Goal: Task Accomplishment & Management: Manage account settings

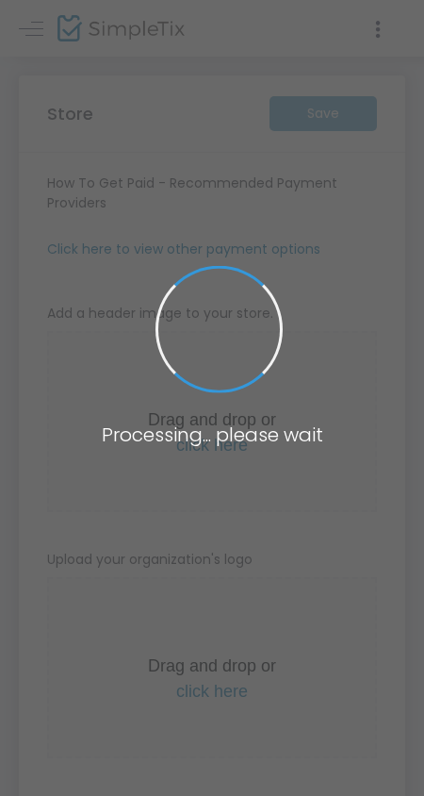
type input "https://thisisnyconcert"
radio input "false"
radio input "true"
type input "thisisnyconcert"
type input "7187875067"
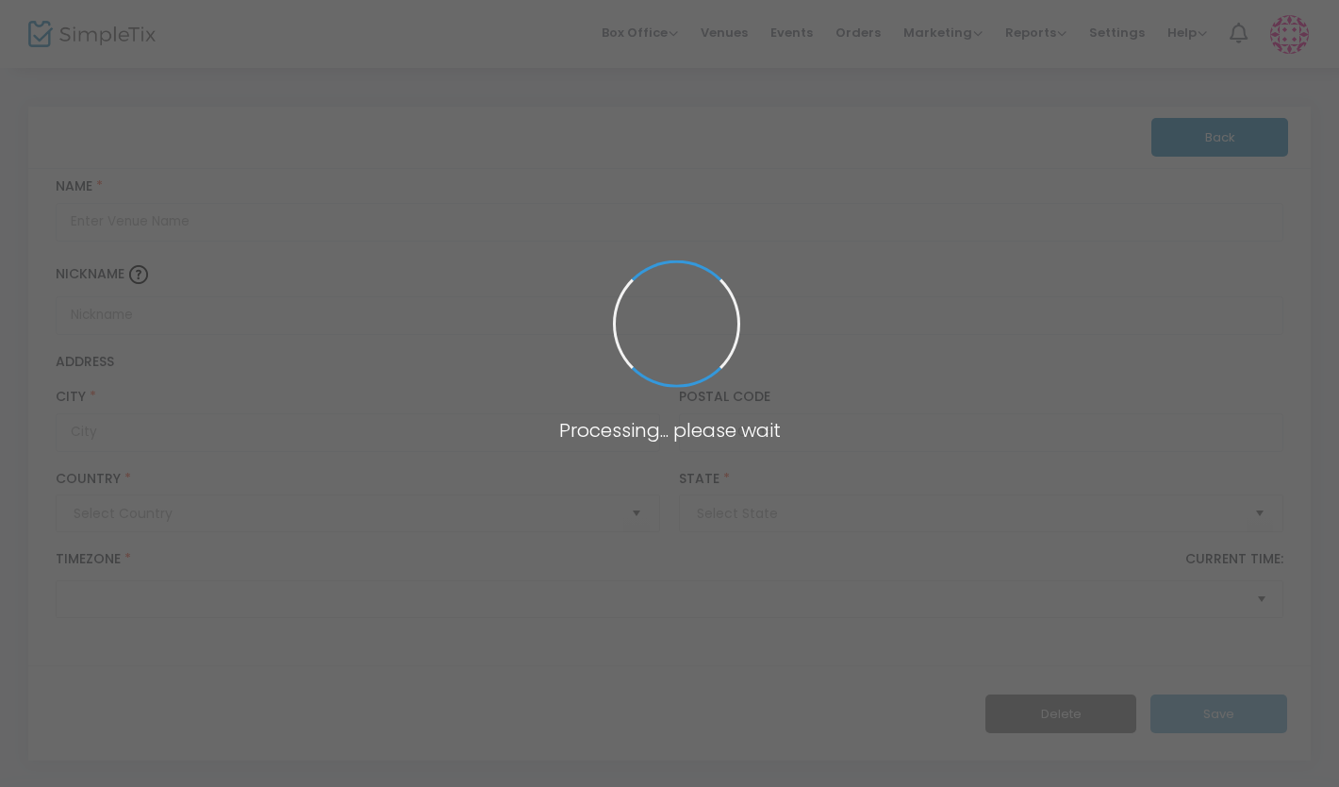
type input "[GEOGRAPHIC_DATA]"
type input "The BK Nest"
type input "[GEOGRAPHIC_DATA]"
type input "11219"
type input "[GEOGRAPHIC_DATA]"
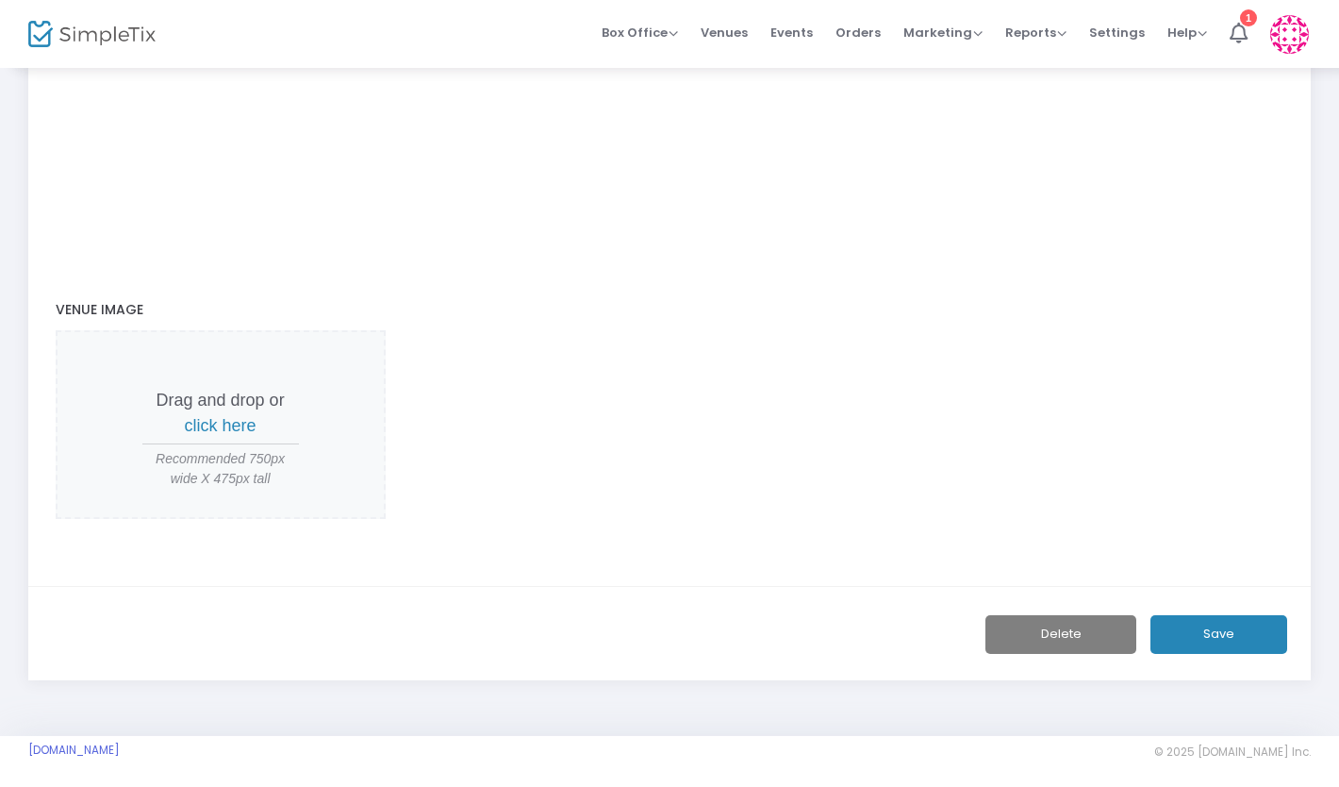
scroll to position [831, 0]
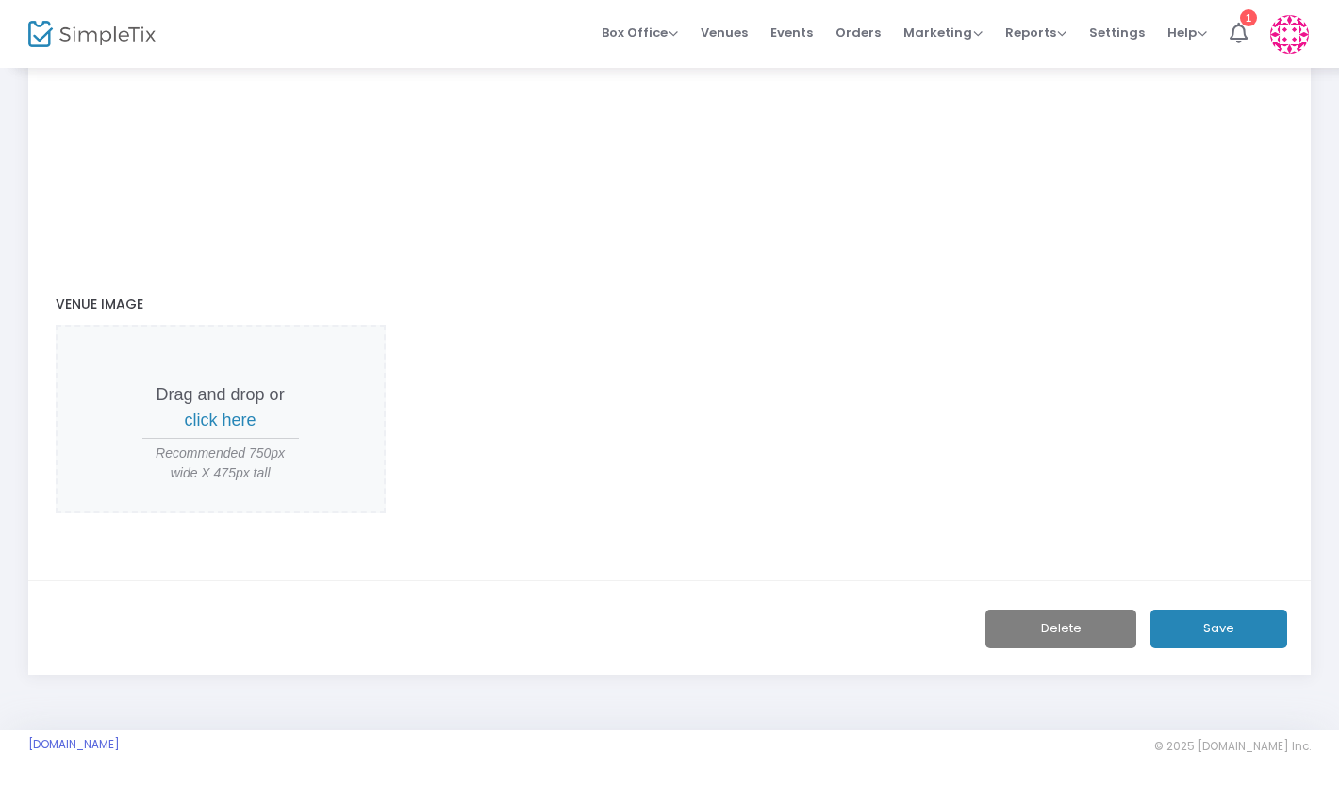
click at [1058, 624] on button "Delete" at bounding box center [1061, 628] width 151 height 39
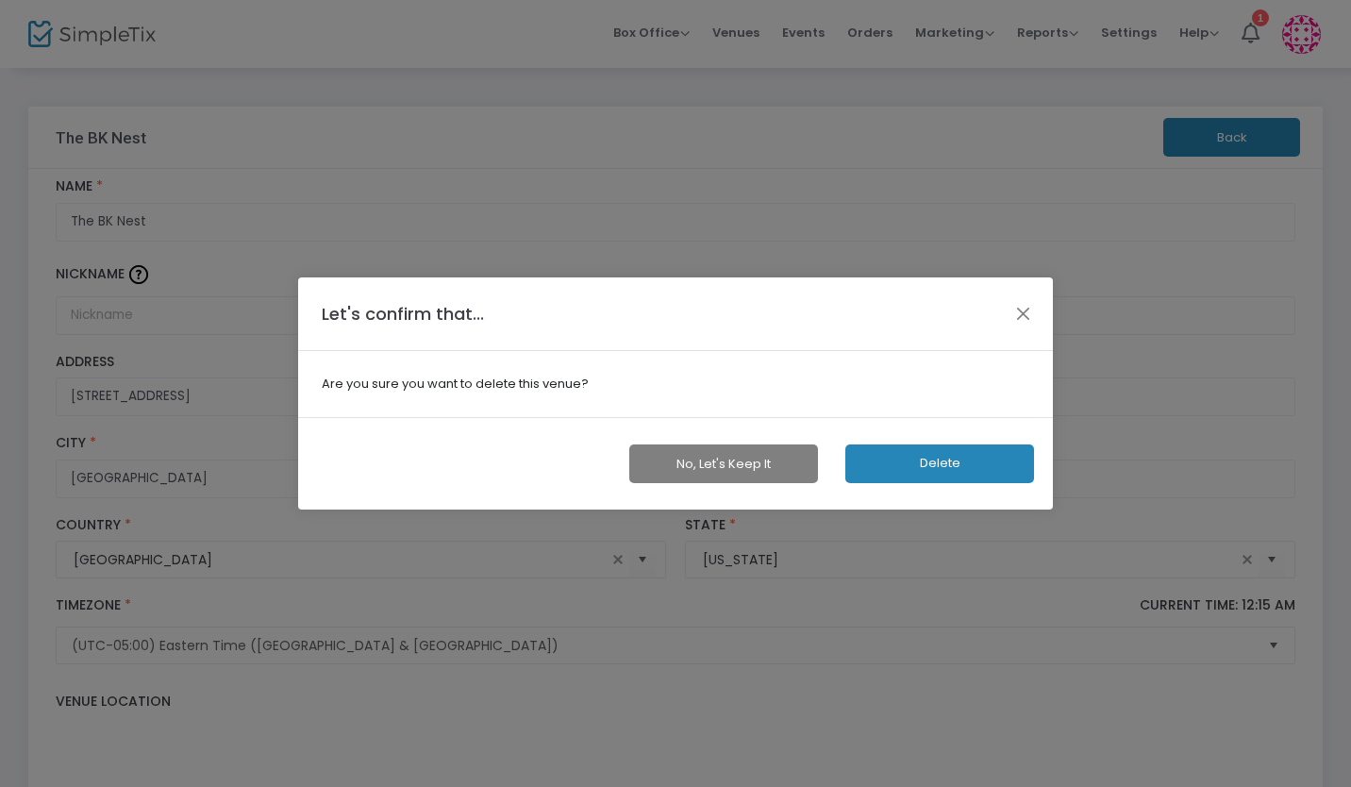
click at [934, 458] on button "Delete" at bounding box center [939, 463] width 189 height 39
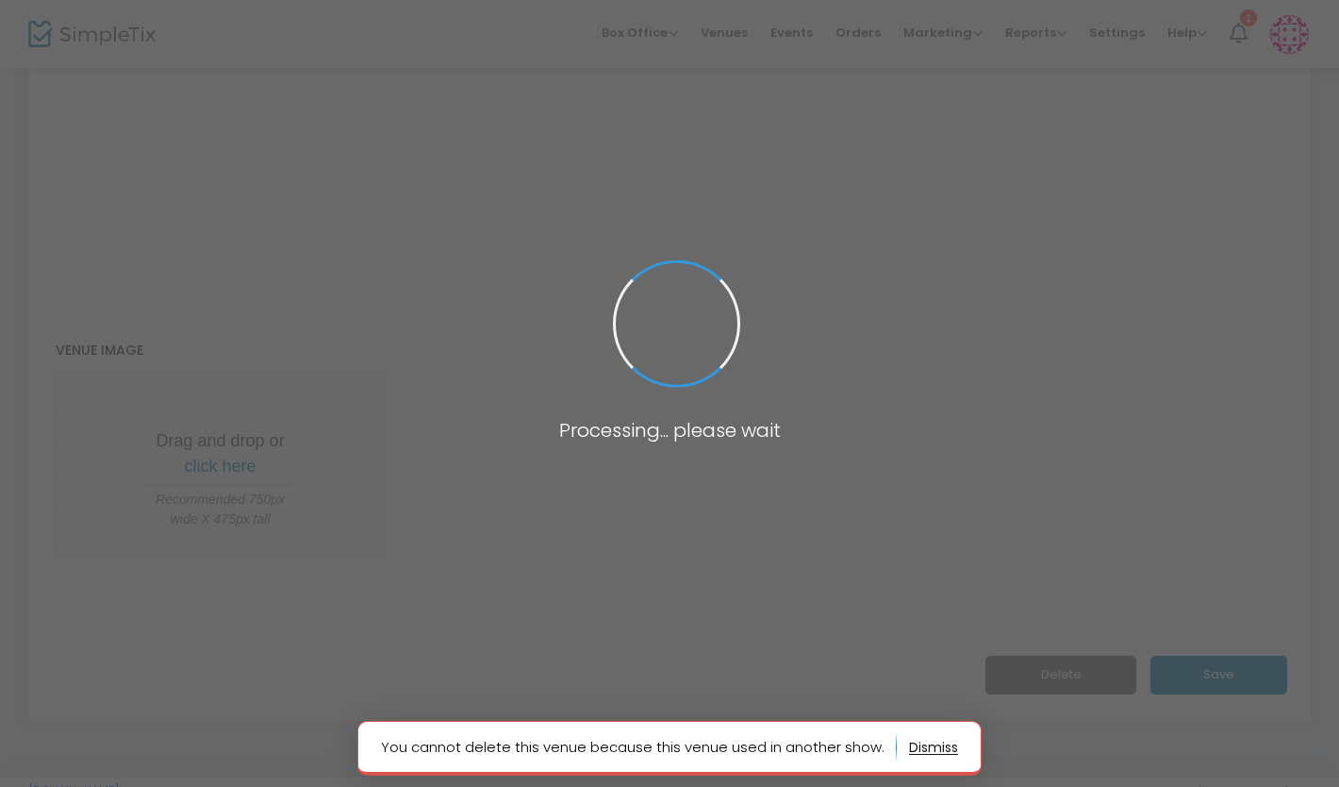
scroll to position [831, 0]
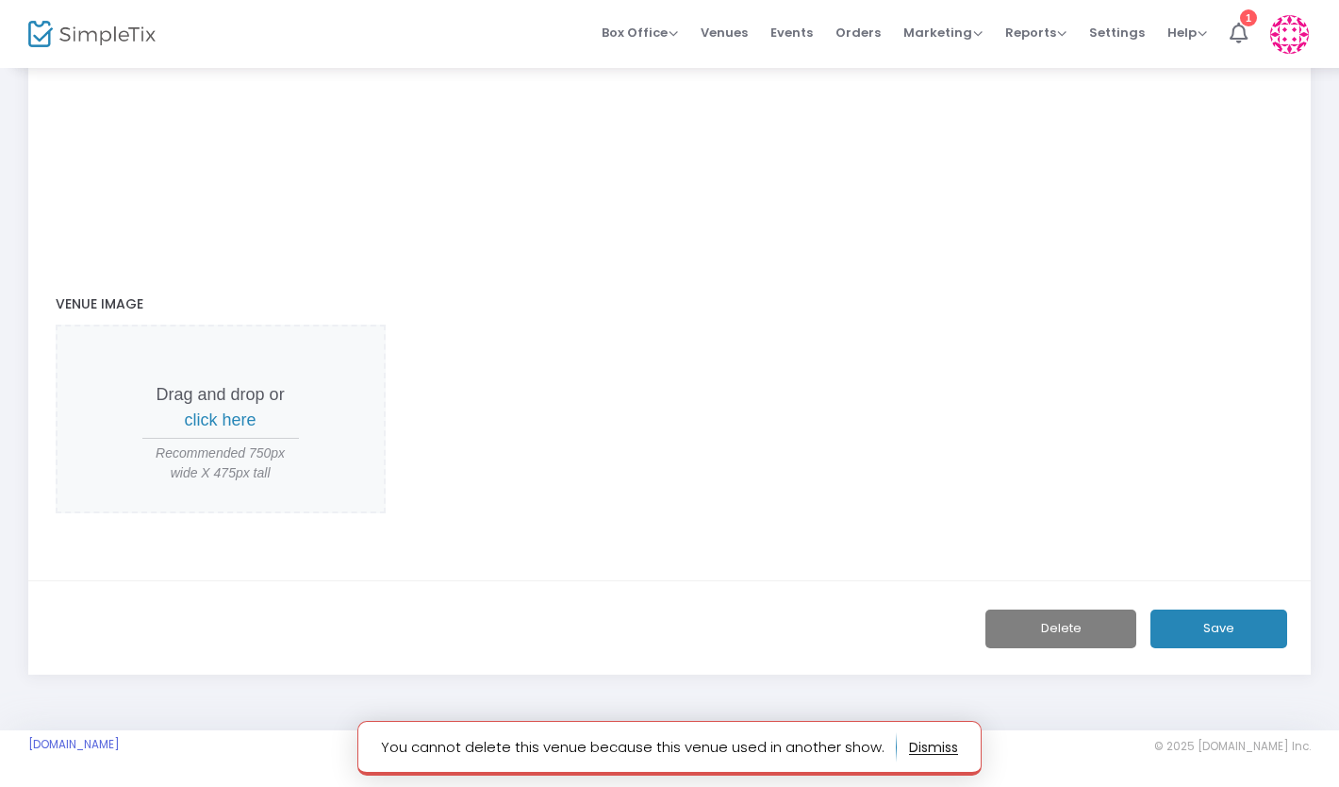
click at [951, 747] on button "button" at bounding box center [933, 747] width 49 height 30
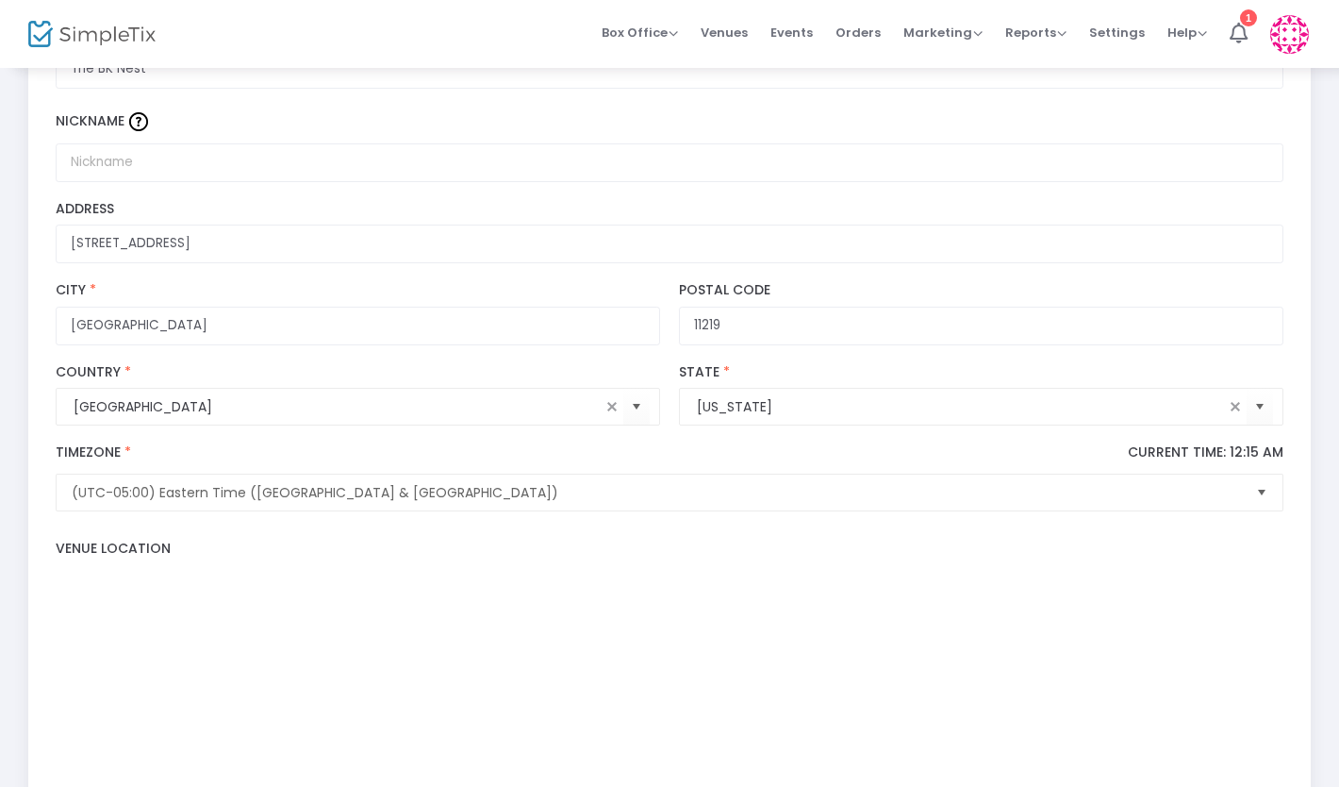
scroll to position [0, 0]
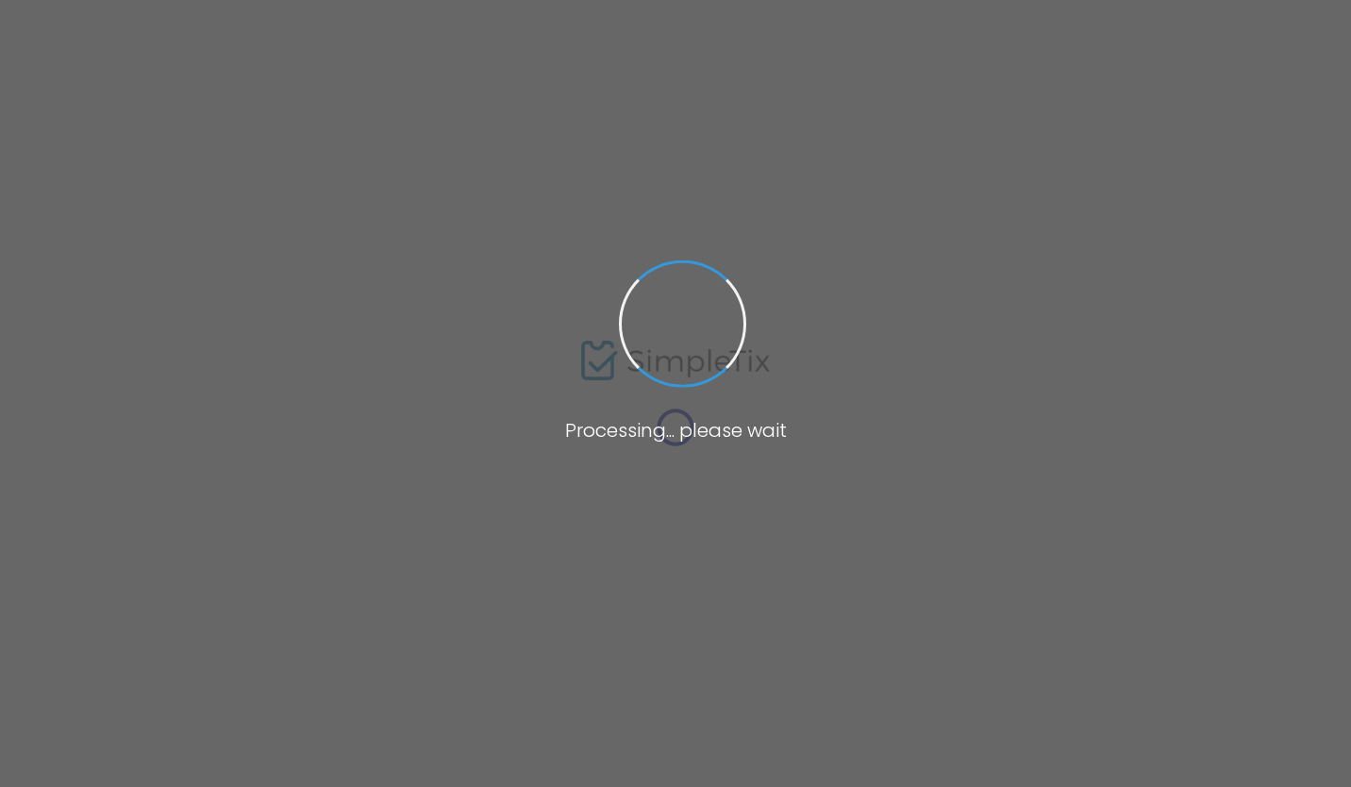
type input "[GEOGRAPHIC_DATA]"
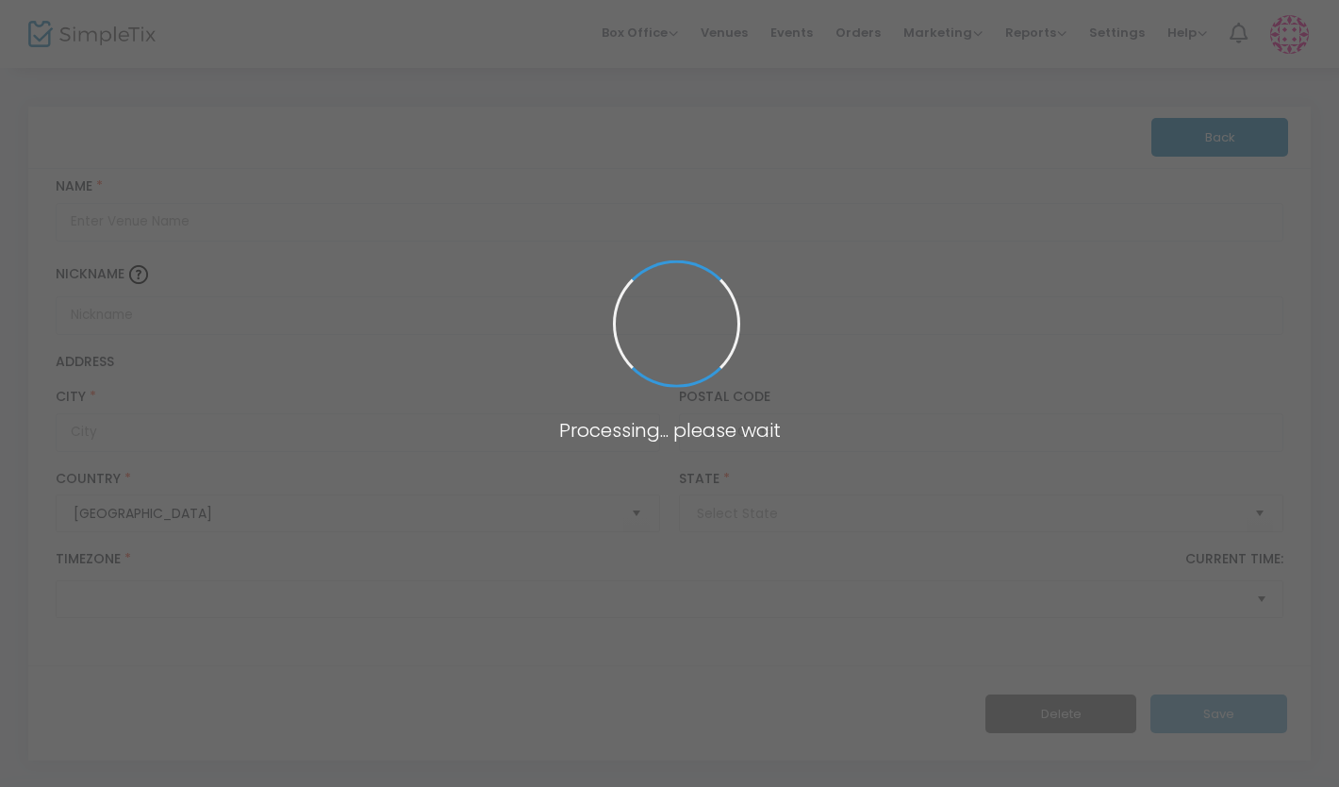
type input "Invite Only (Secret Location)"
type input "New York"
type input "10011"
type input "United States"
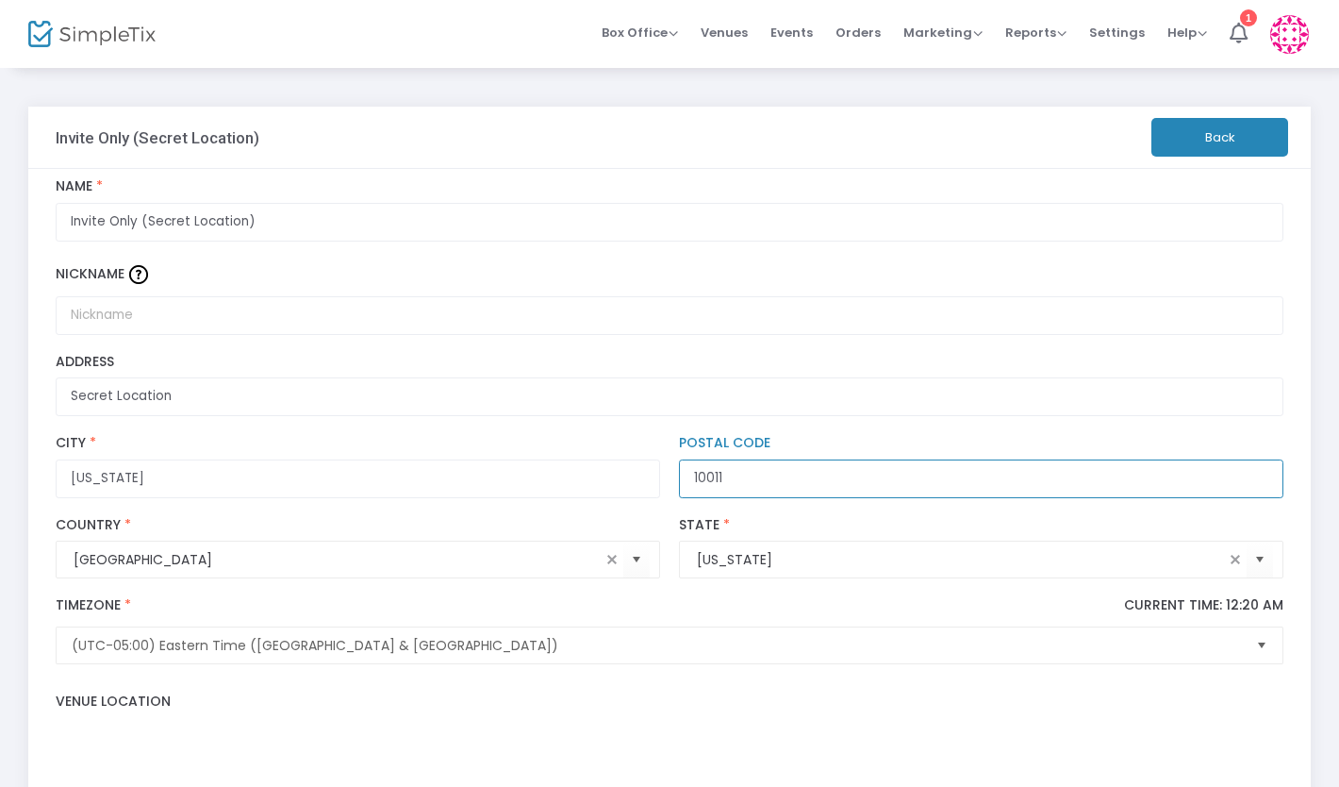
click at [734, 470] on input "10011" at bounding box center [982, 478] width 606 height 39
type input "1"
type input "00000"
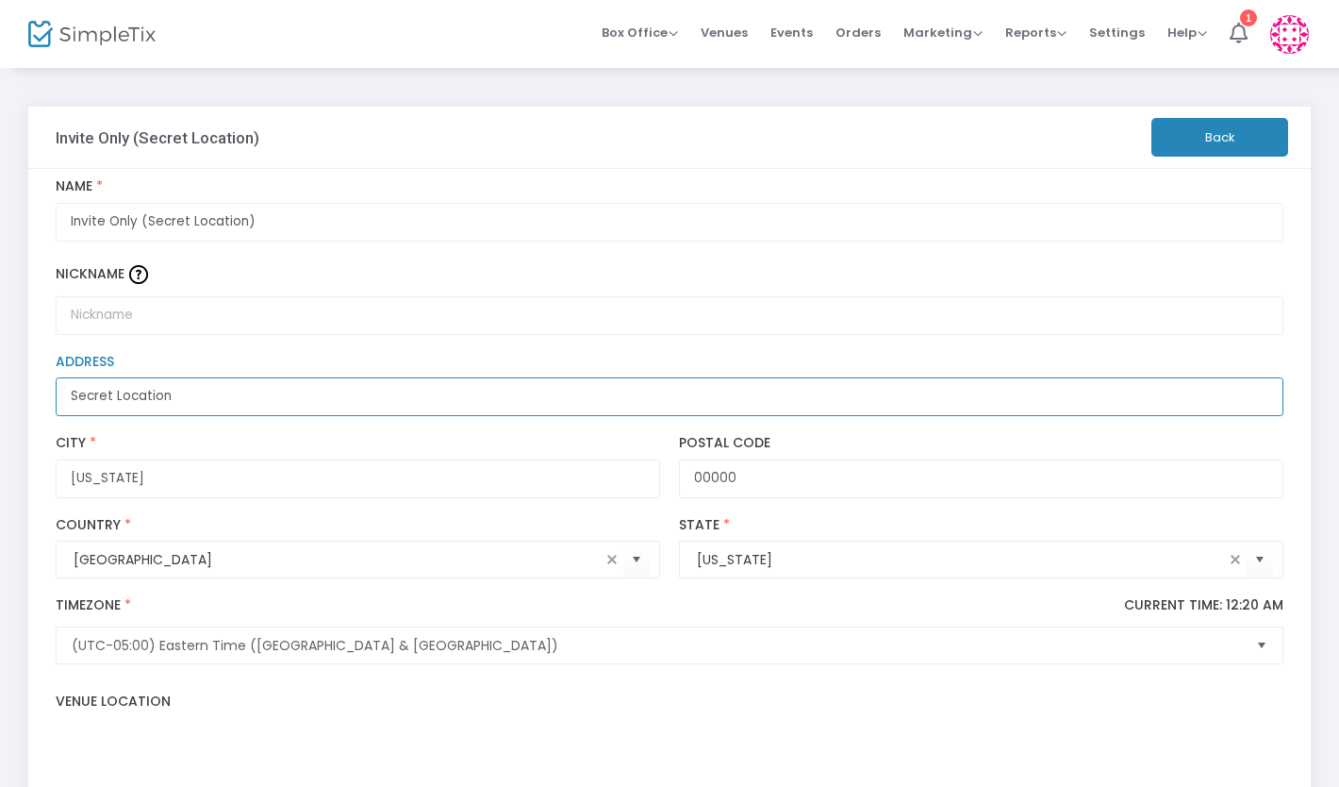
click at [956, 394] on input "Secret Location" at bounding box center [670, 396] width 1229 height 39
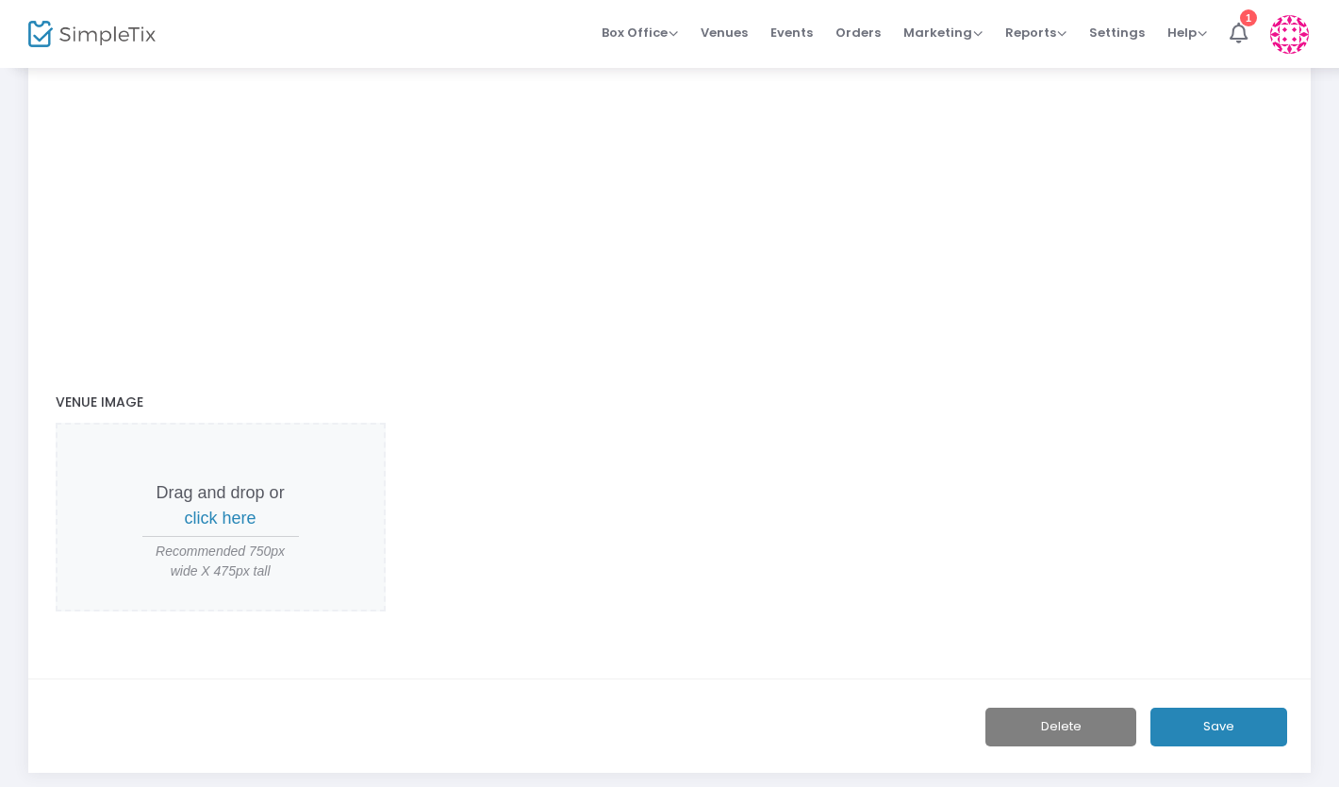
scroll to position [831, 0]
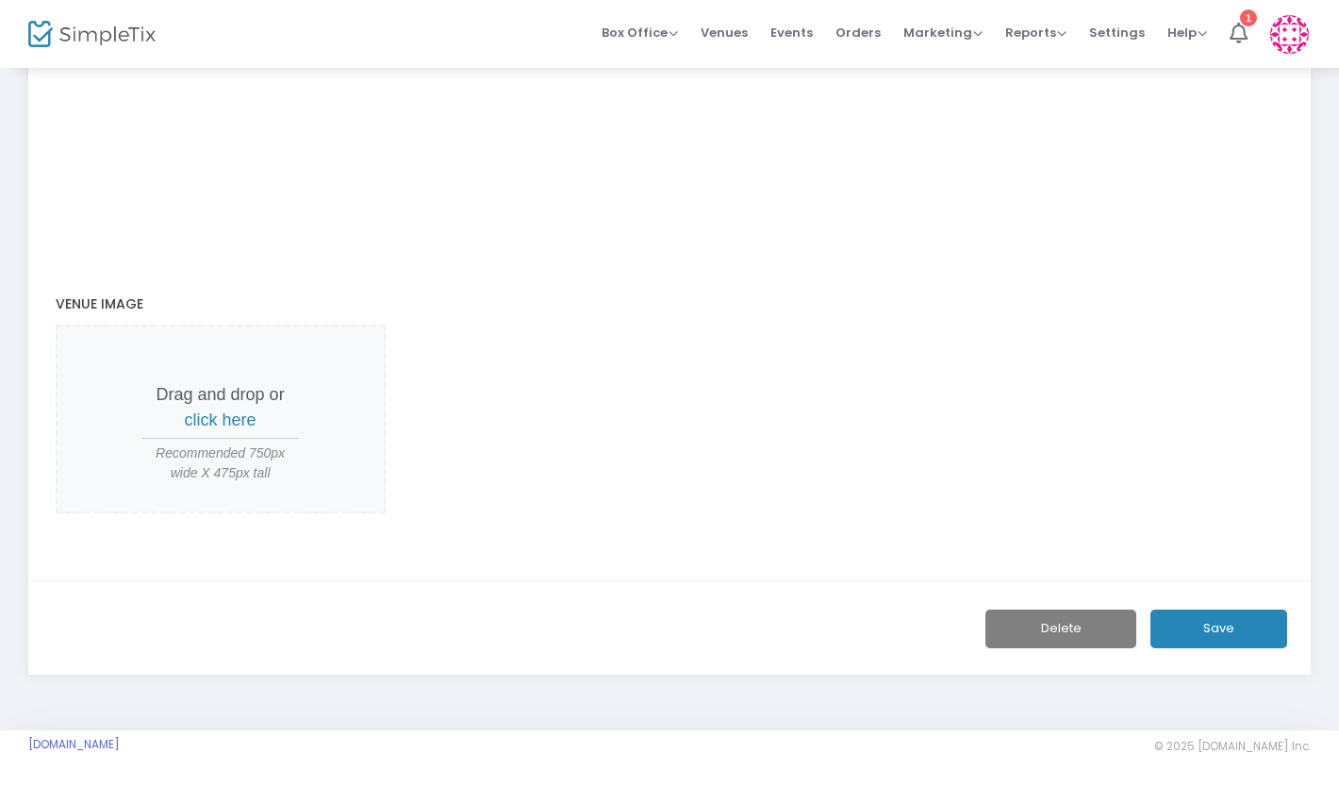
click at [1245, 632] on button "Save" at bounding box center [1219, 628] width 137 height 39
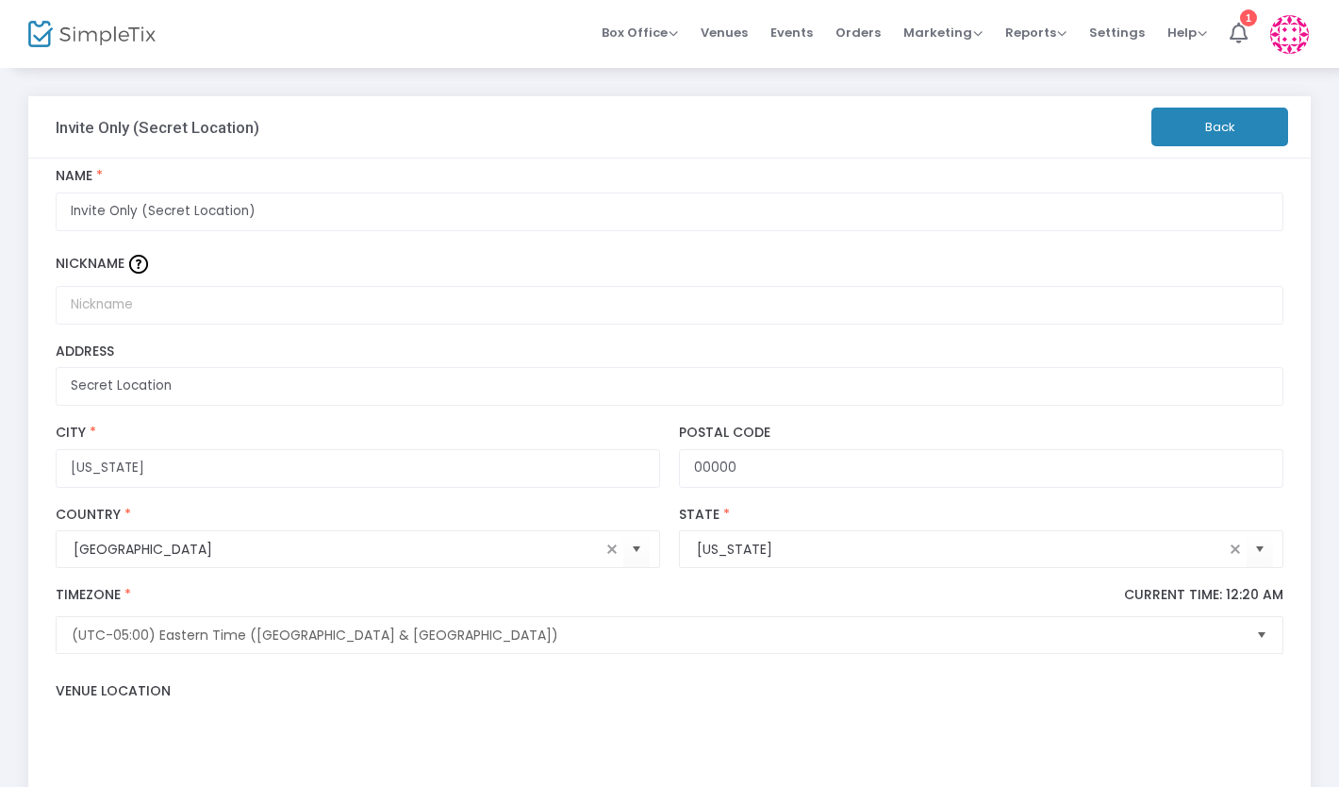
scroll to position [0, 0]
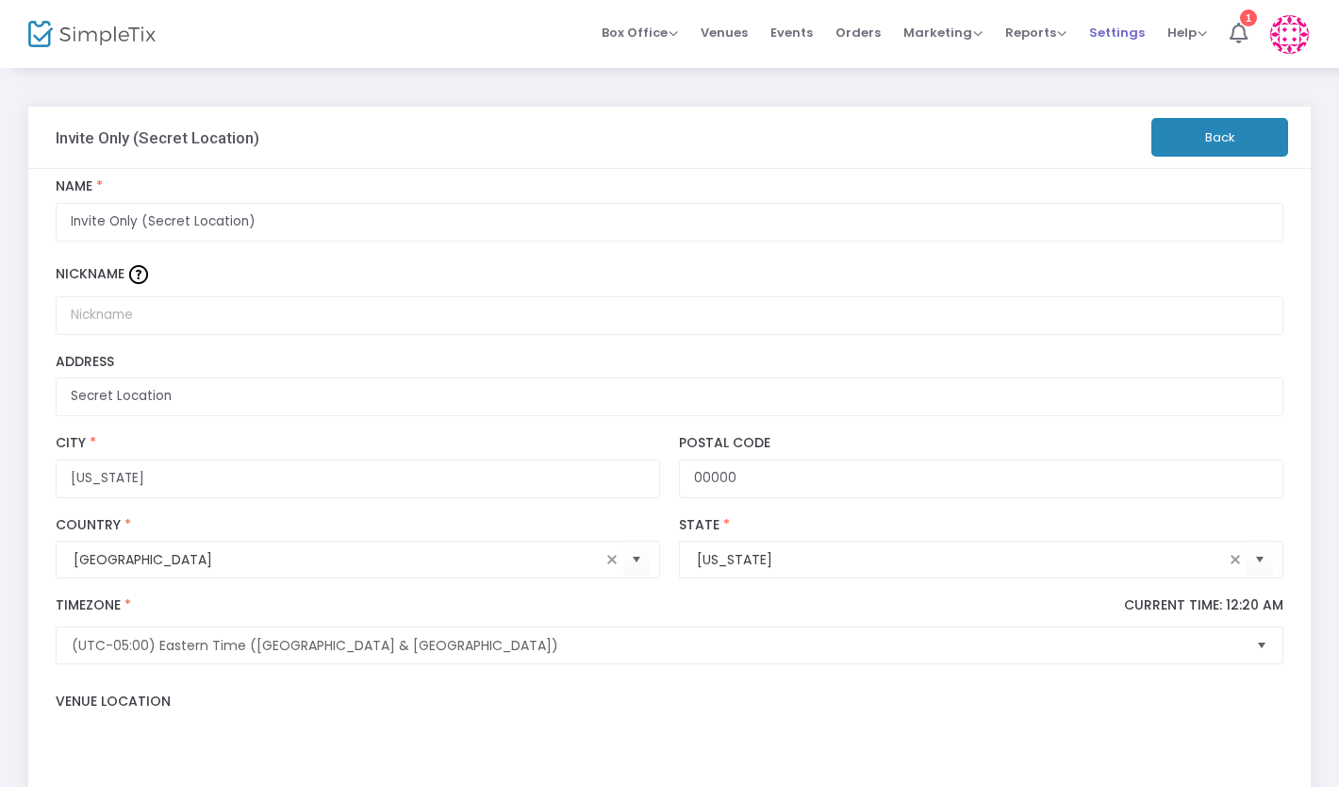
click at [1128, 27] on span "Settings" at bounding box center [1117, 32] width 56 height 48
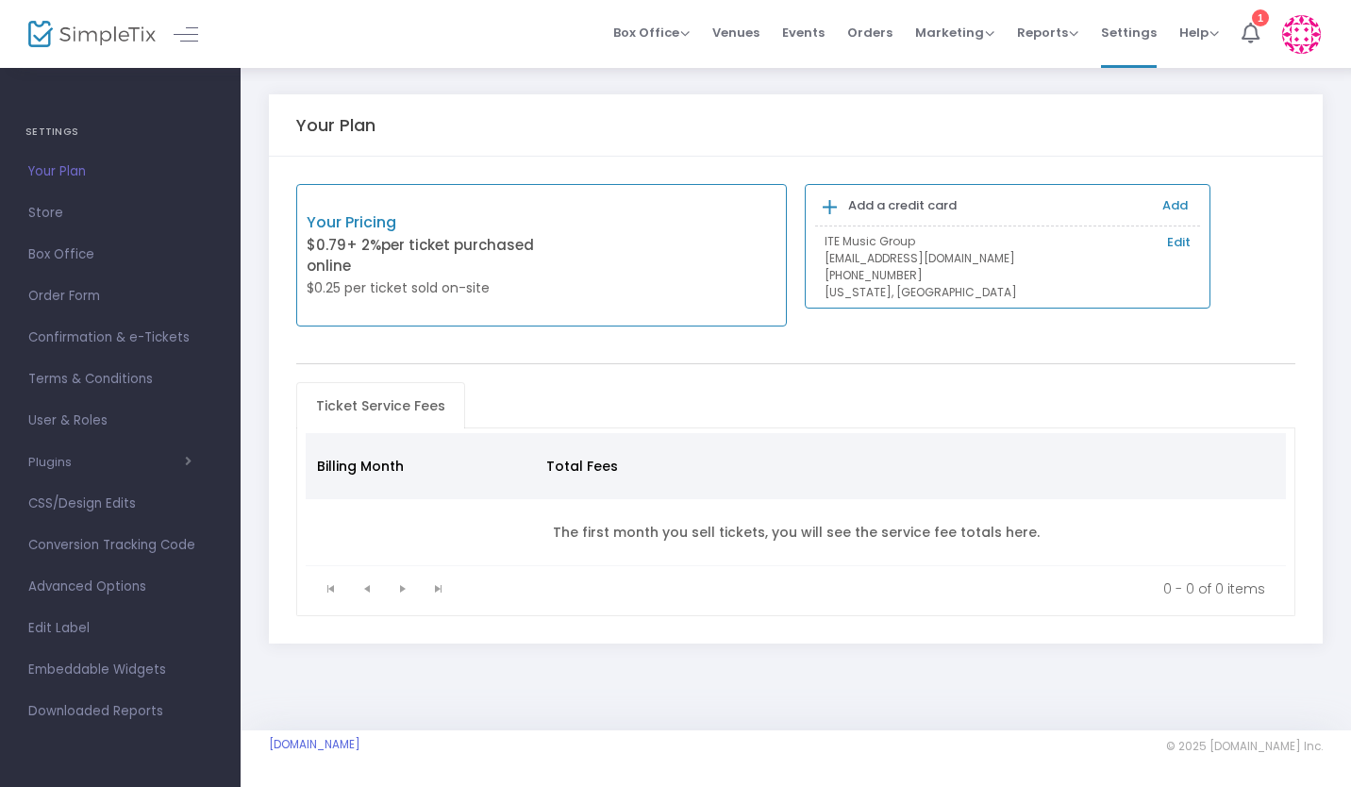
click at [873, 359] on div "Your Pricing $0.79 + 2% per ticket purchased online $0.25 per ticket sold on-si…" at bounding box center [796, 400] width 1054 height 487
drag, startPoint x: 1080, startPoint y: 274, endPoint x: 1102, endPoint y: 326, distance: 57.1
click at [1102, 326] on div "Your Pricing $0.79 + 2% per ticket purchased online $0.25 per ticket sold on-si…" at bounding box center [796, 400] width 1054 height 487
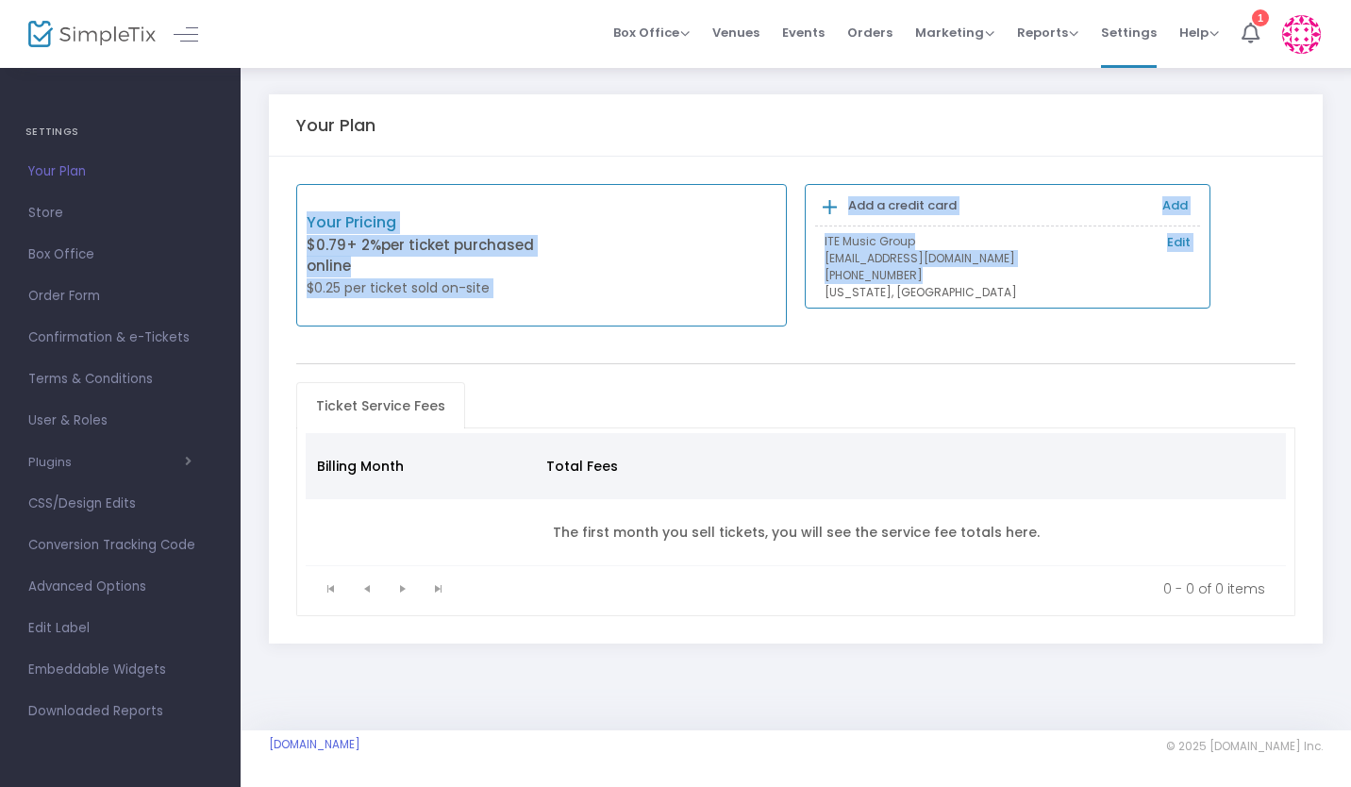
click at [919, 341] on div "Your Pricing $0.79 + 2% per ticket purchased online $0.25 per ticket sold on-si…" at bounding box center [796, 400] width 1054 height 487
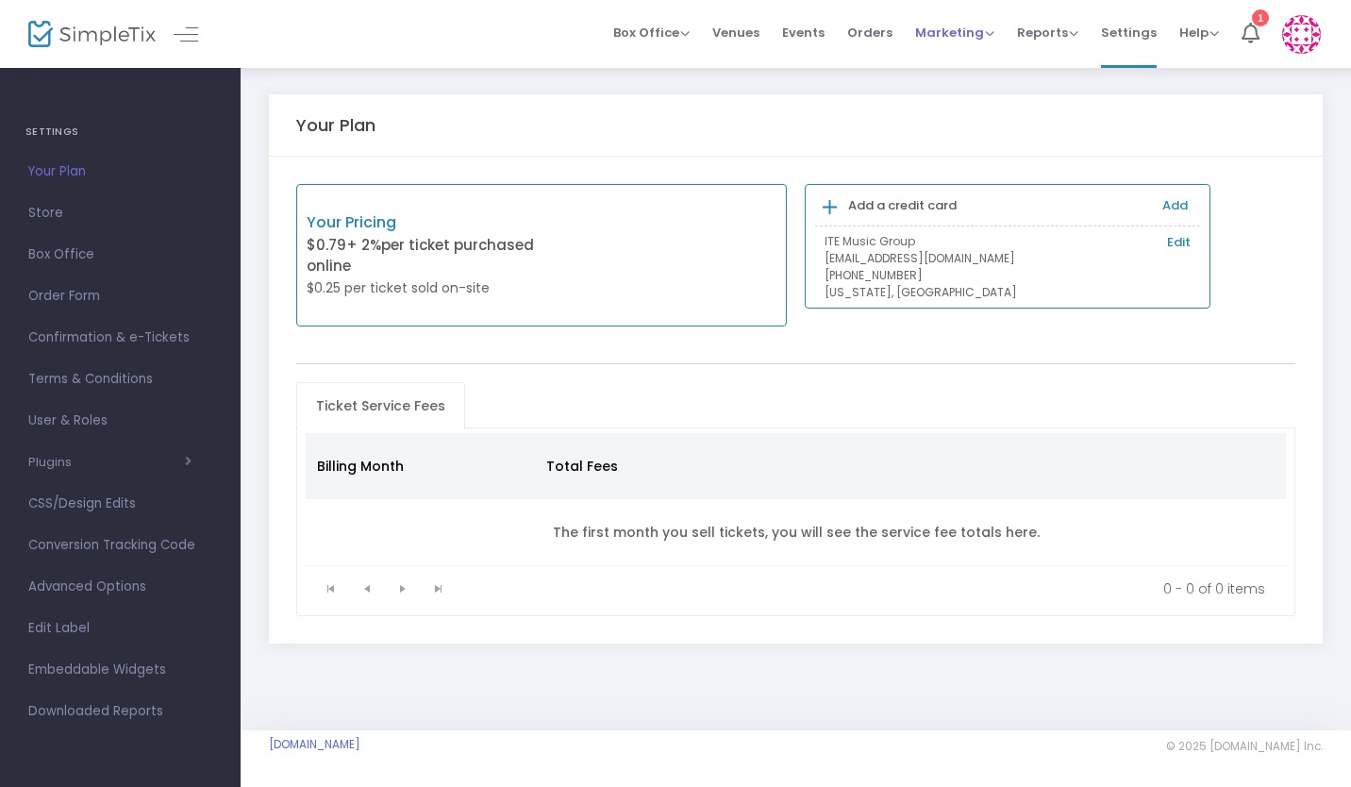
click at [960, 38] on span "Marketing" at bounding box center [954, 33] width 79 height 18
click at [858, 30] on span "Orders" at bounding box center [869, 32] width 45 height 48
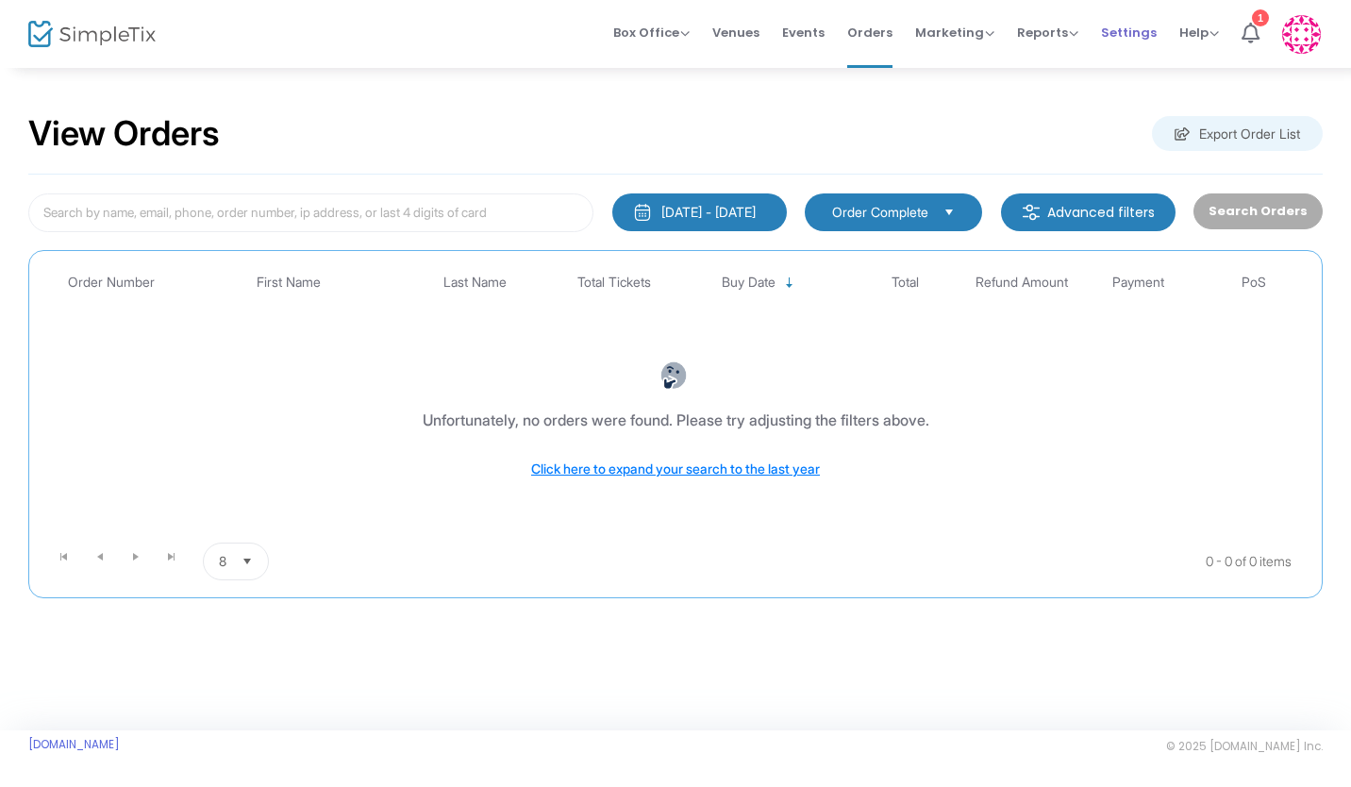
click at [1141, 36] on span "Settings" at bounding box center [1129, 32] width 56 height 48
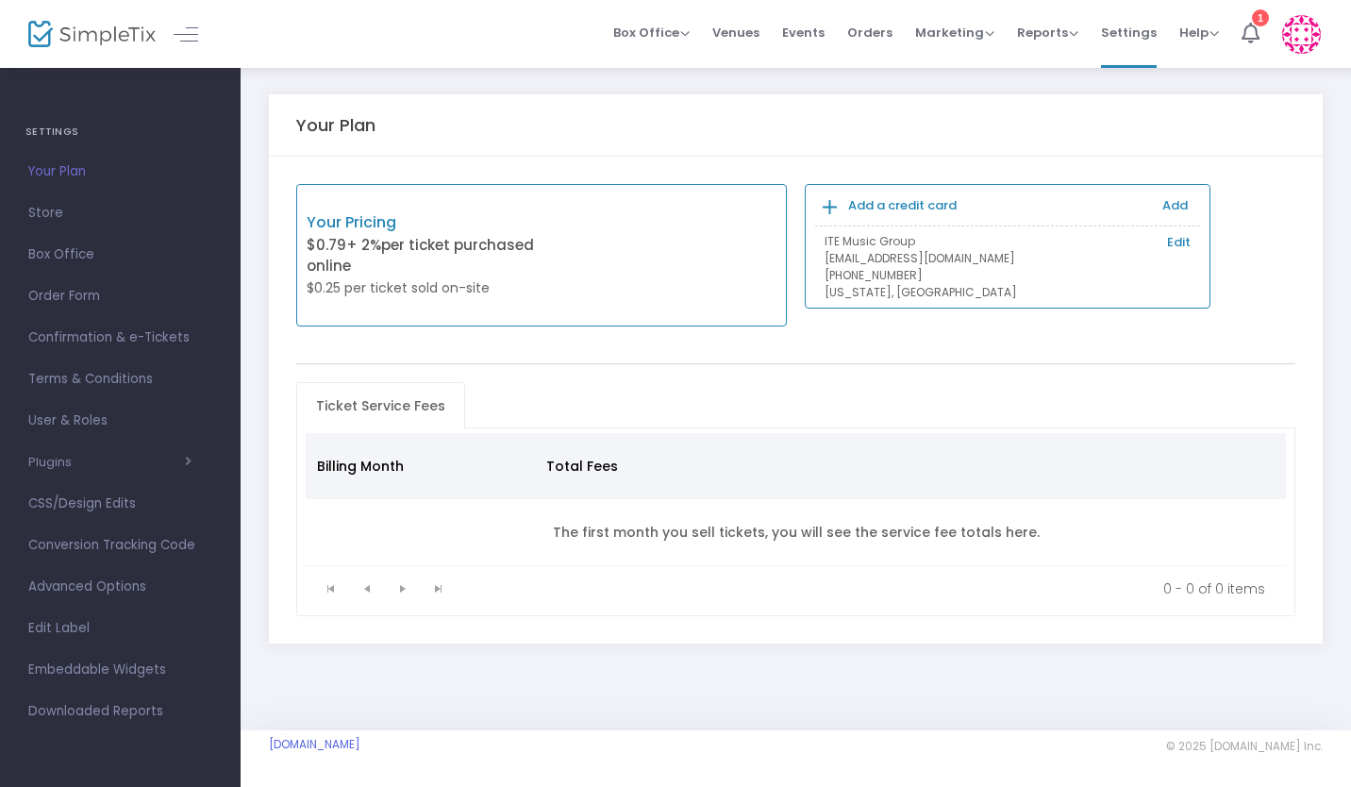
click at [882, 213] on b "Add a credit card" at bounding box center [902, 205] width 108 height 18
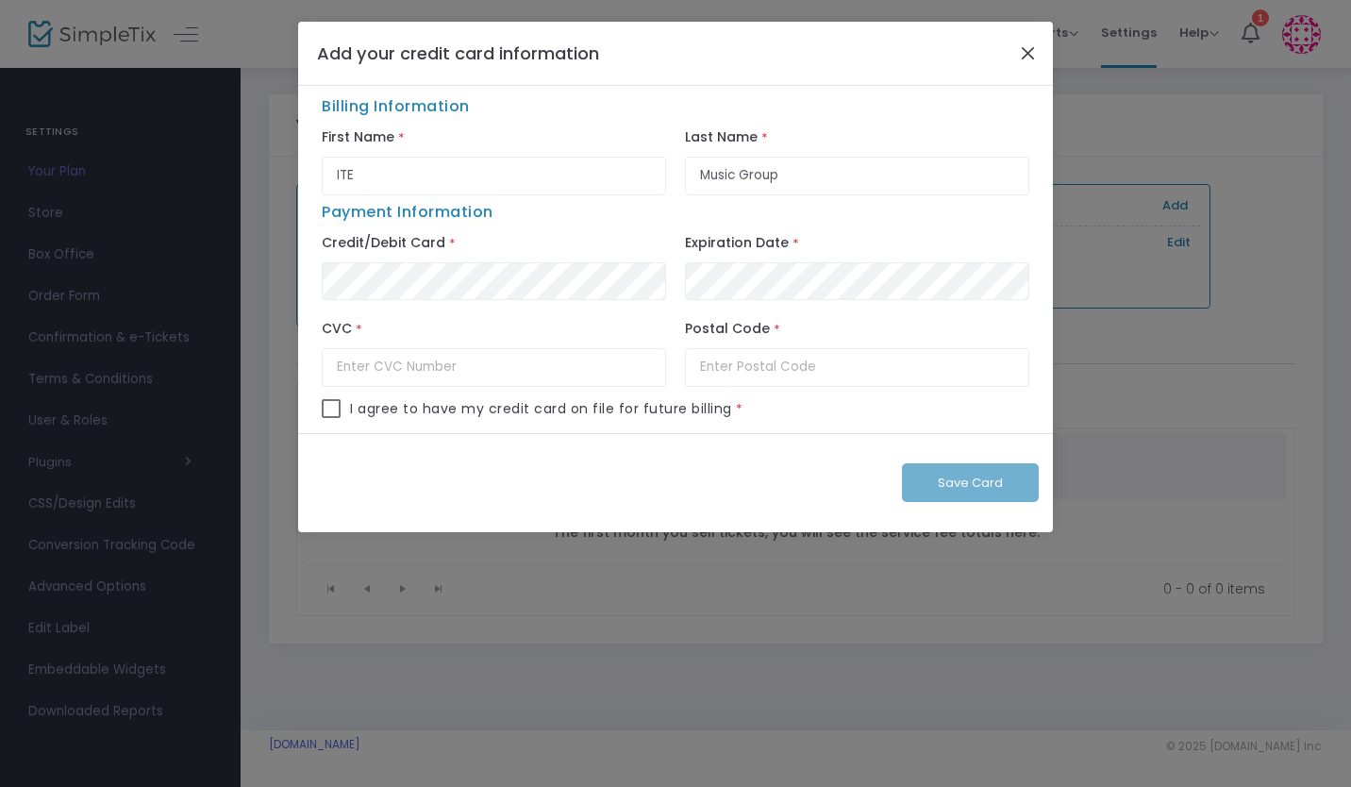
click at [1031, 42] on button "Close" at bounding box center [1028, 53] width 25 height 25
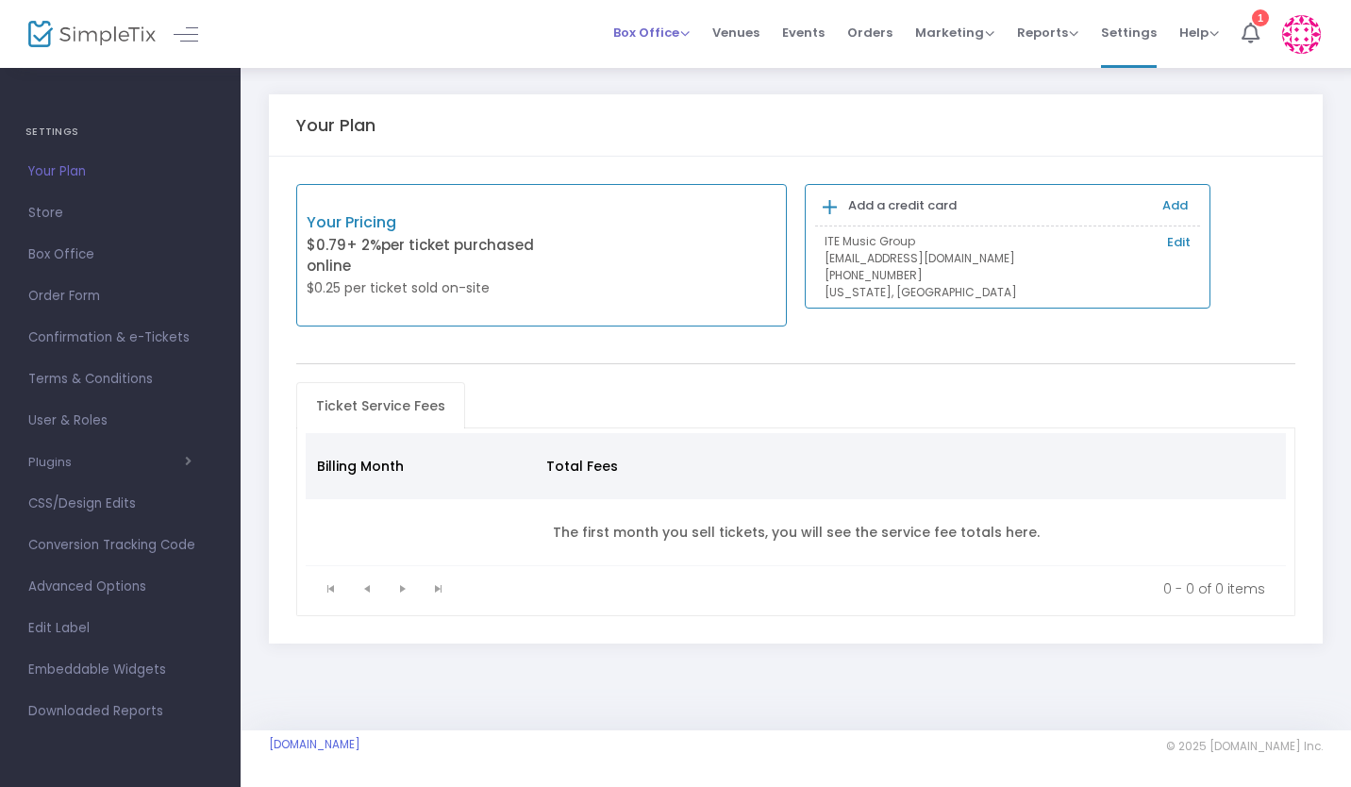
click at [640, 31] on span "Box Office" at bounding box center [651, 33] width 76 height 18
click at [752, 31] on span "Venues" at bounding box center [735, 32] width 47 height 48
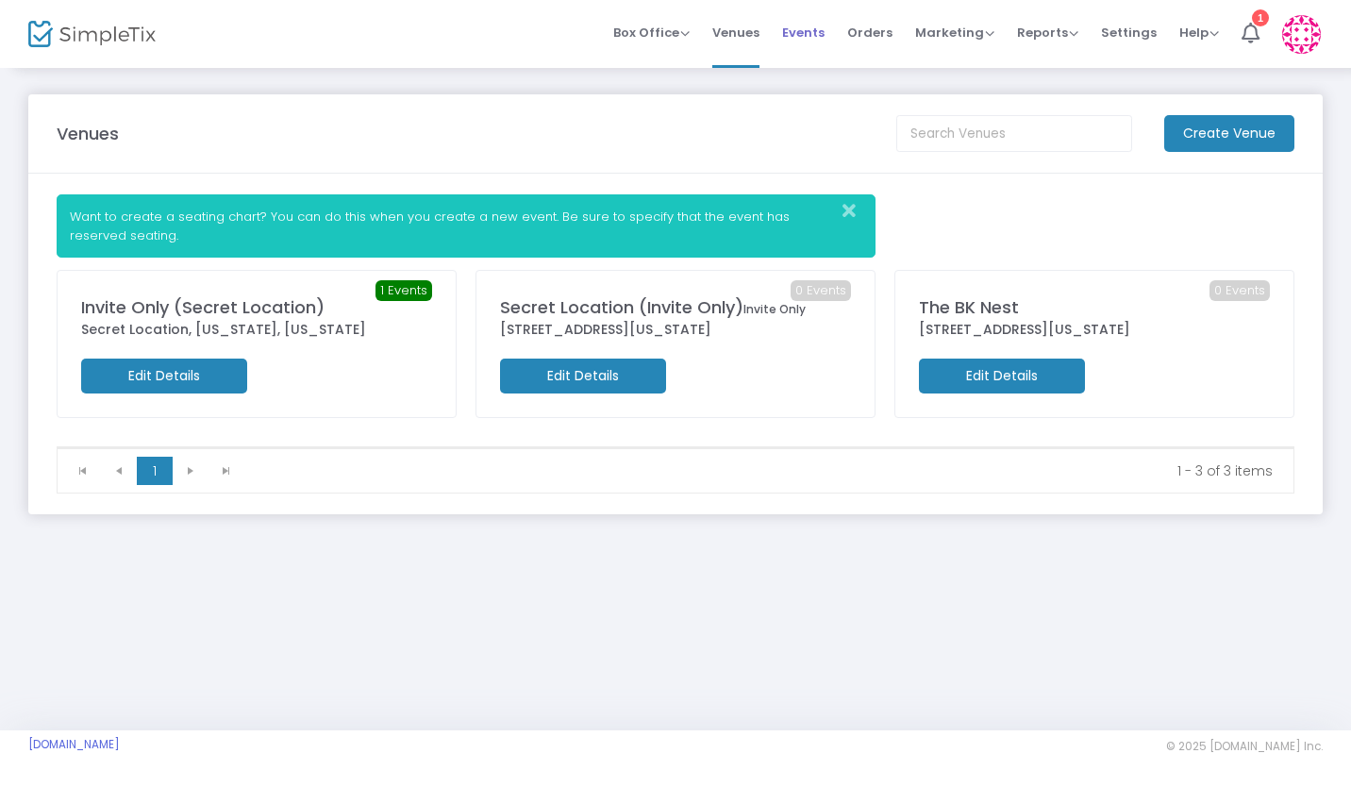
click at [810, 36] on span "Events" at bounding box center [803, 32] width 42 height 48
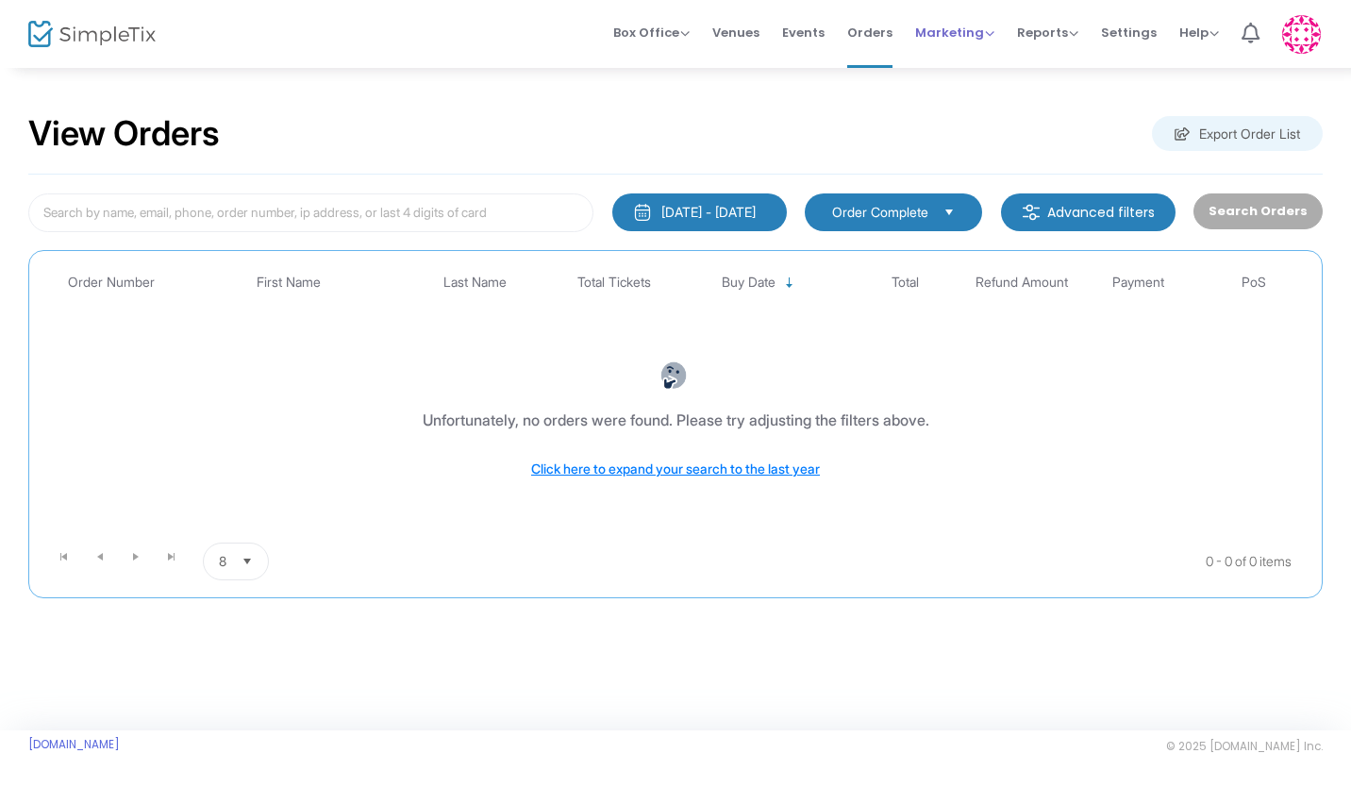
click at [977, 30] on span "Marketing" at bounding box center [954, 33] width 79 height 18
click at [870, 35] on span "Orders" at bounding box center [869, 32] width 45 height 48
click at [928, 208] on span "Order Complete" at bounding box center [880, 212] width 96 height 19
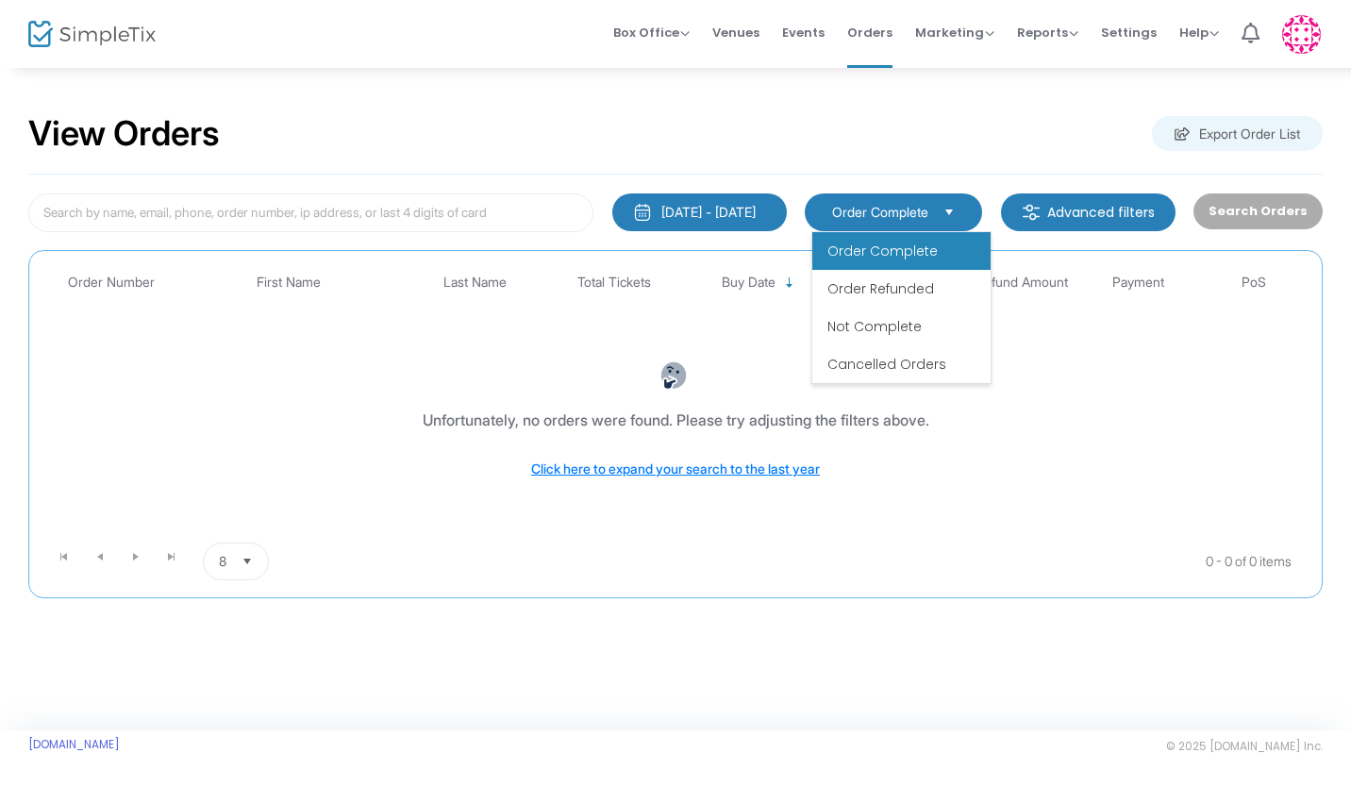
click at [1092, 209] on m-button "Advanced filters" at bounding box center [1088, 212] width 175 height 38
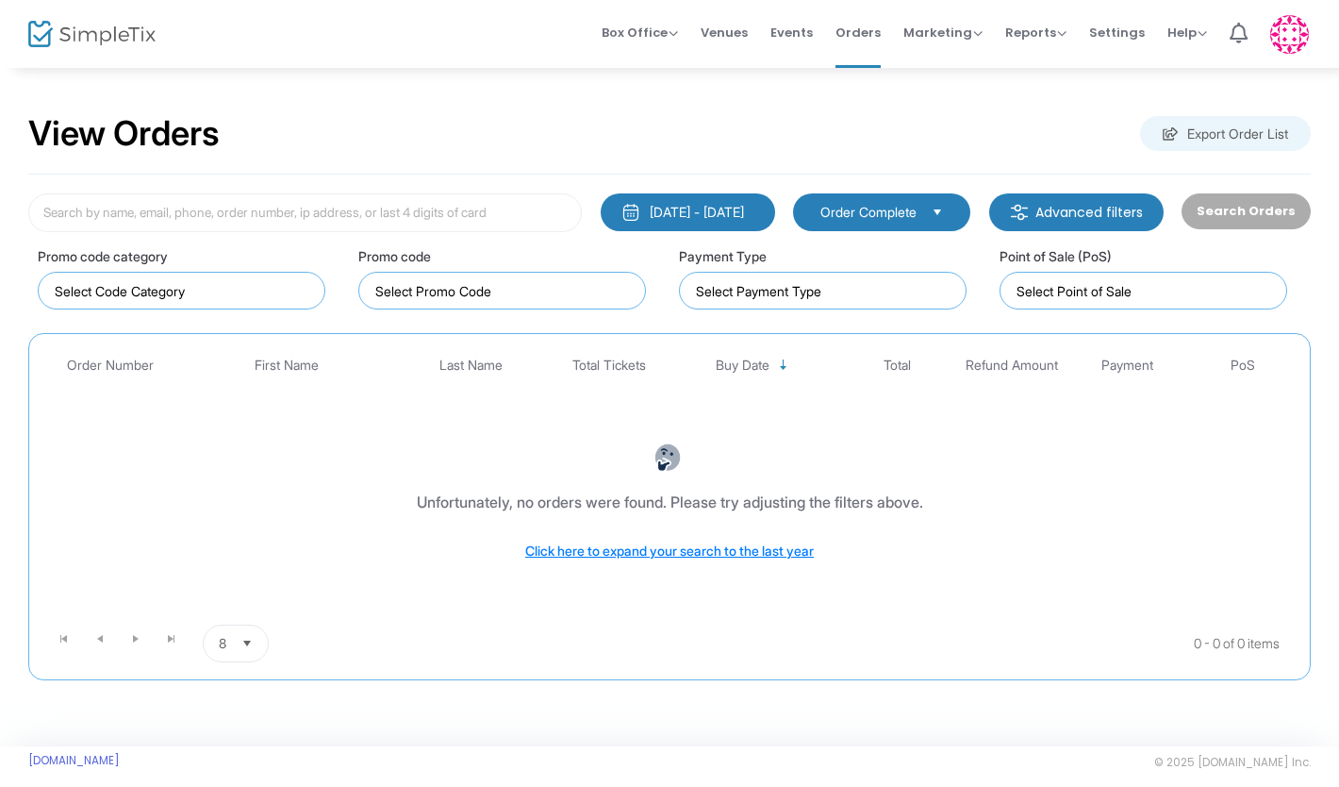
click at [1092, 211] on m-button "Advanced filters" at bounding box center [1076, 212] width 175 height 38
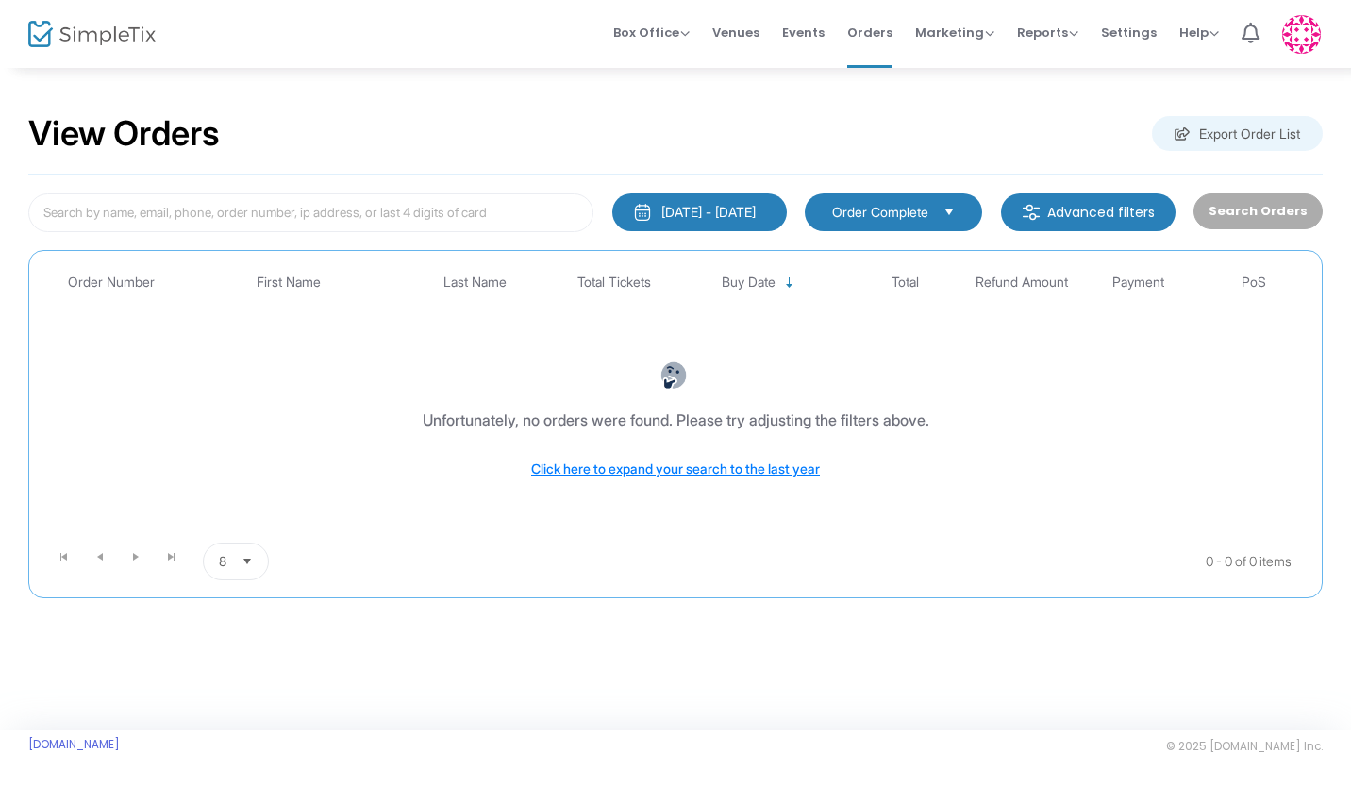
click at [928, 221] on span "Order Complete" at bounding box center [880, 212] width 96 height 19
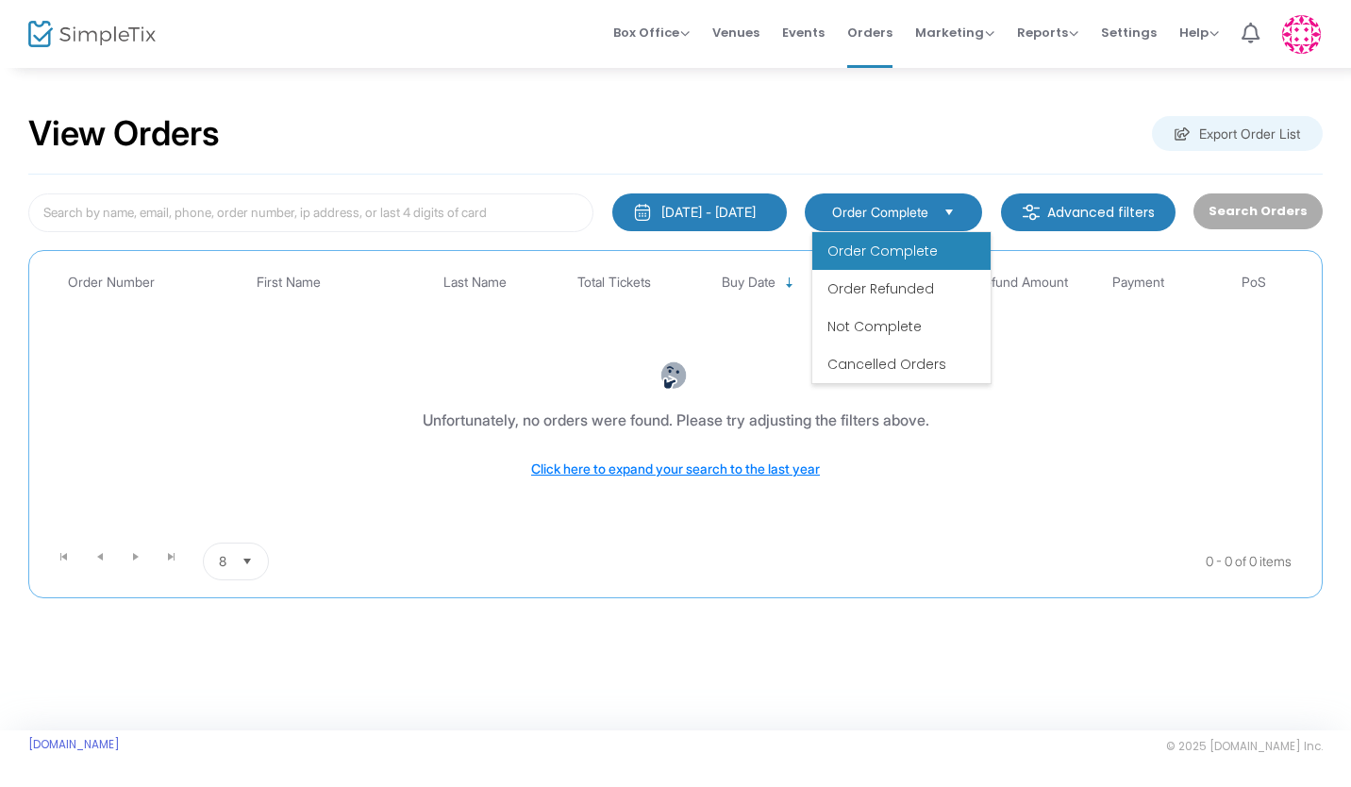
click at [951, 222] on span "Select" at bounding box center [949, 211] width 31 height 31
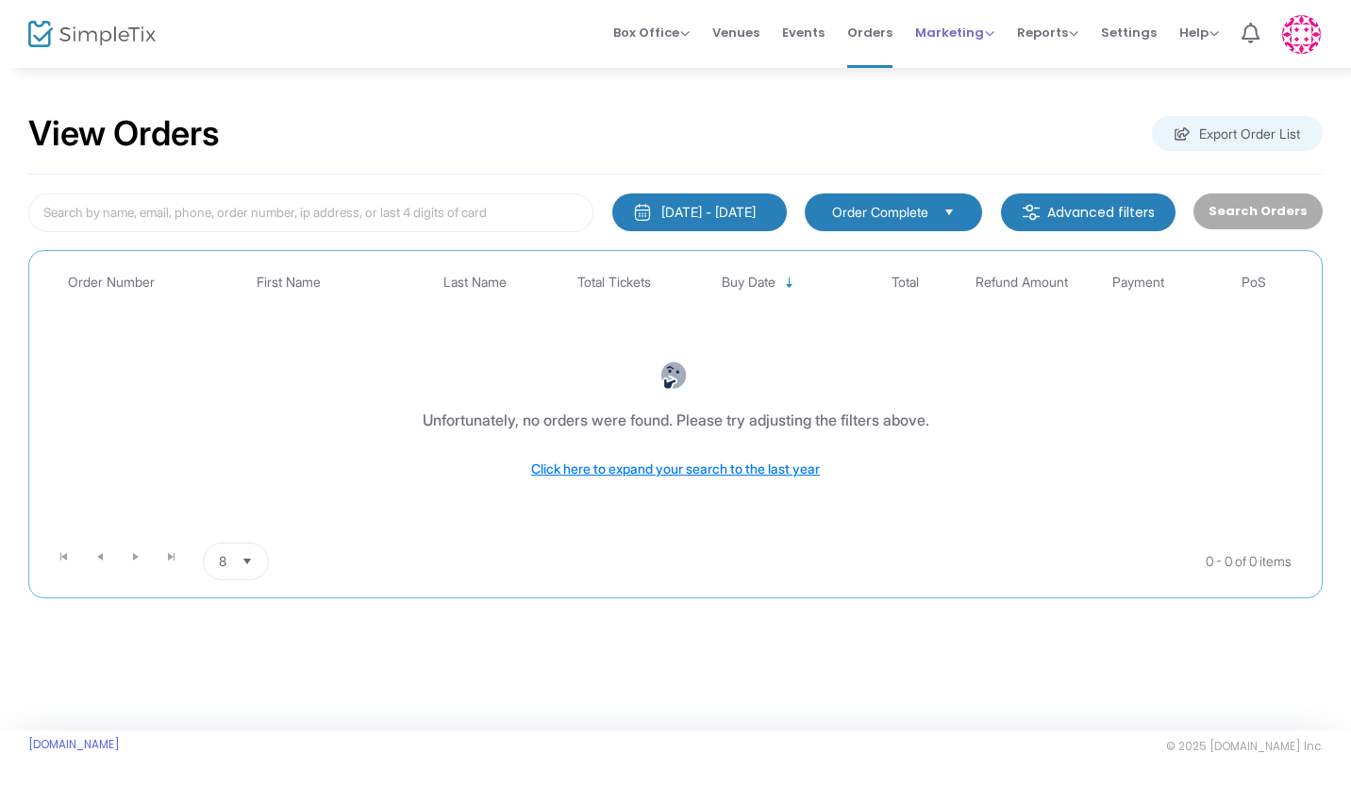
click at [958, 37] on span "Marketing" at bounding box center [954, 33] width 79 height 18
click at [805, 32] on span "Events" at bounding box center [803, 32] width 42 height 48
click at [1085, 219] on m-button "Advanced filters" at bounding box center [1088, 212] width 175 height 38
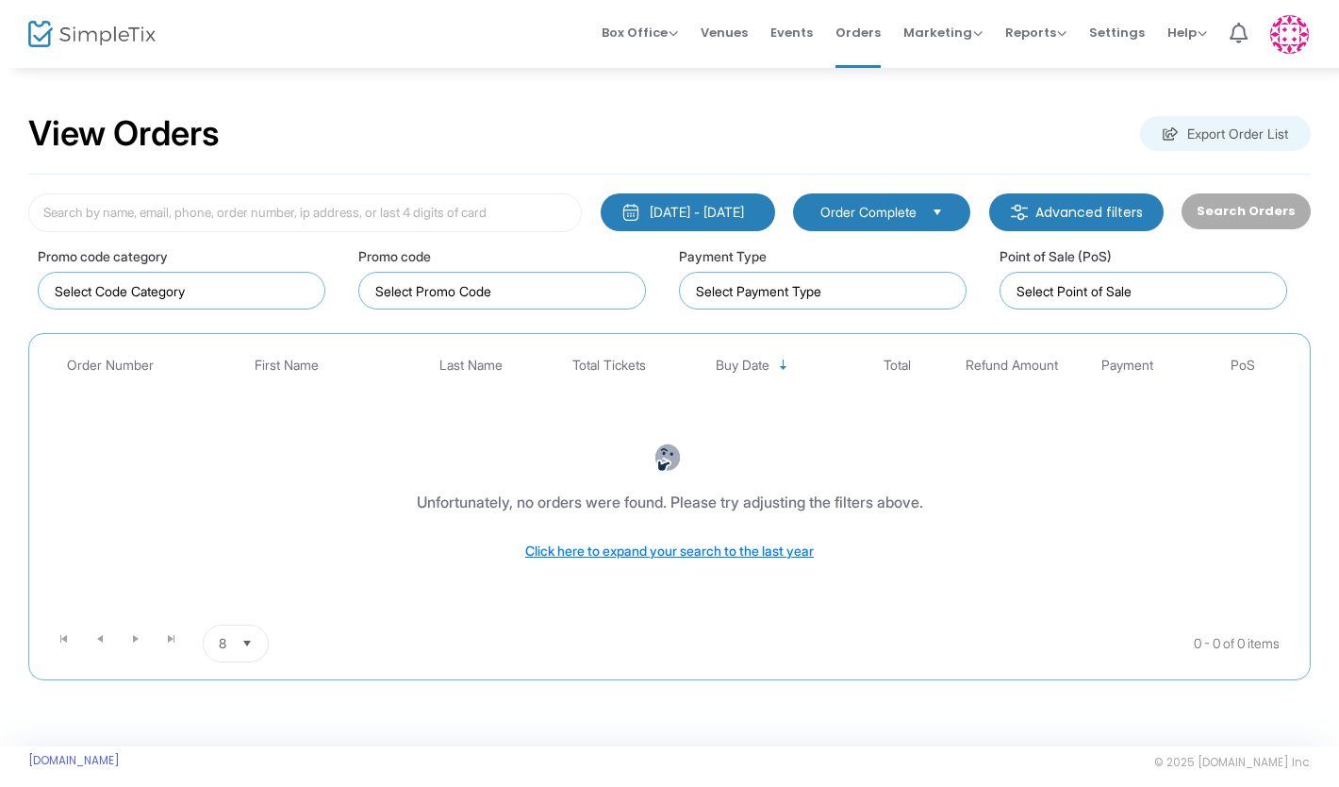
click at [1087, 207] on m-button "Advanced filters" at bounding box center [1076, 212] width 175 height 38
